Goal: Navigation & Orientation: Go to known website

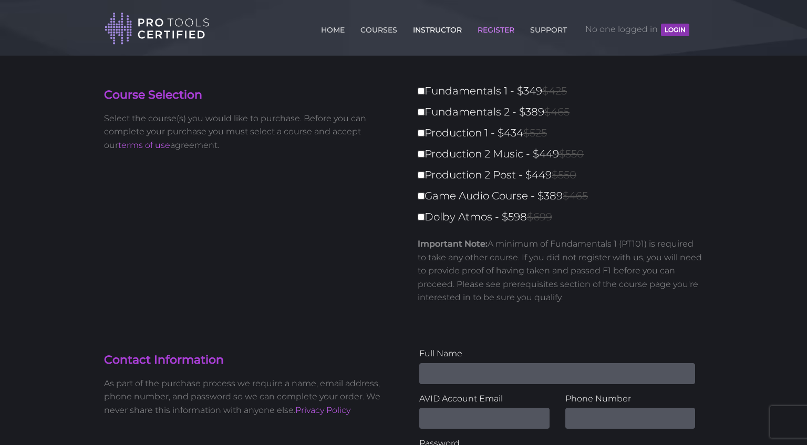
click at [427, 27] on link "INSTRUCTOR" at bounding box center [437, 27] width 54 height 17
click at [433, 29] on link "INSTRUCTOR" at bounding box center [437, 27] width 54 height 17
click at [328, 32] on link "HOME" at bounding box center [332, 27] width 29 height 17
